Goal: Task Accomplishment & Management: Manage account settings

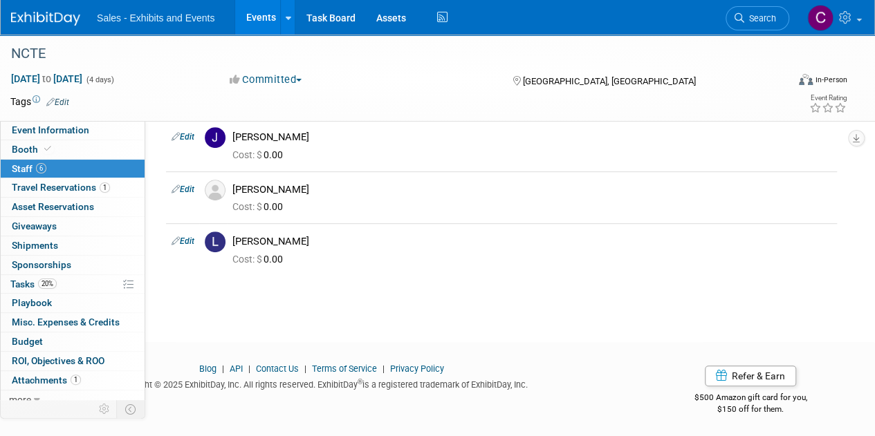
click at [250, 18] on link "Events" at bounding box center [260, 17] width 50 height 35
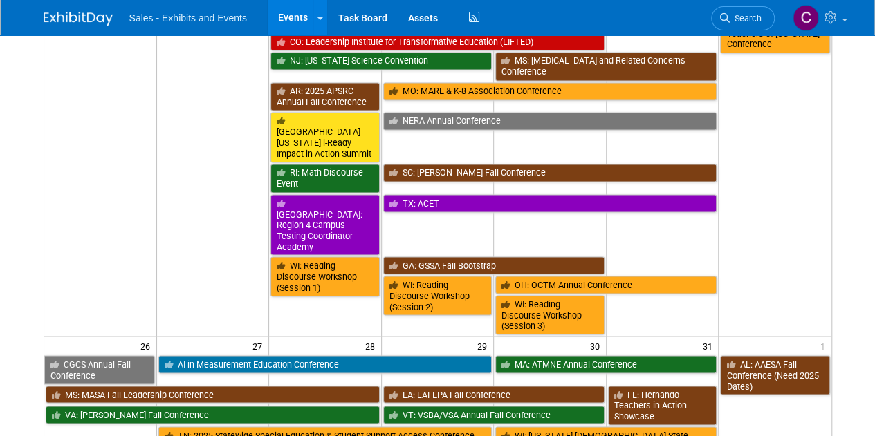
scroll to position [1114, 0]
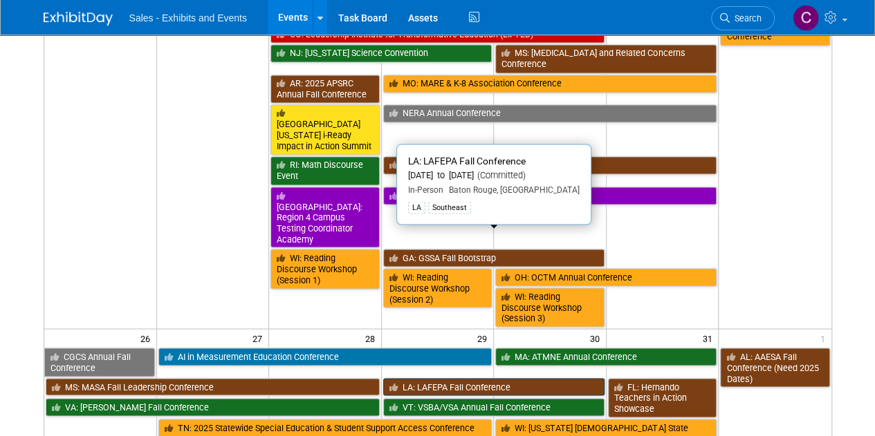
click at [448, 378] on link "LA: LAFEPA Fall Conference" at bounding box center [493, 387] width 221 height 18
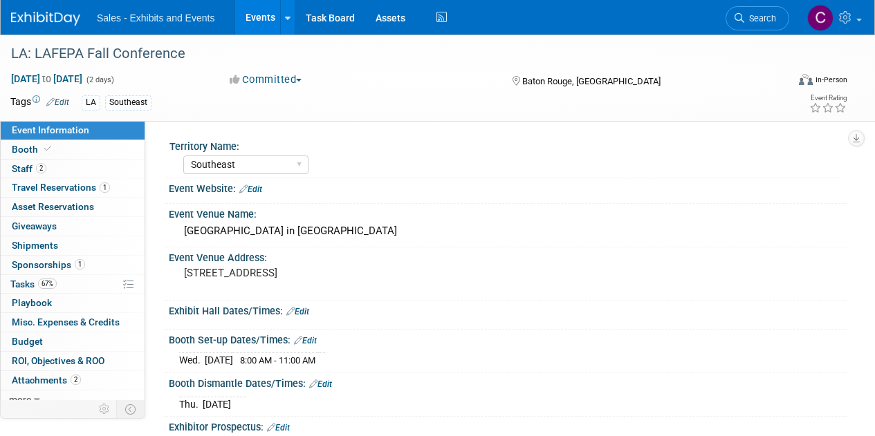
select select "Southeast"
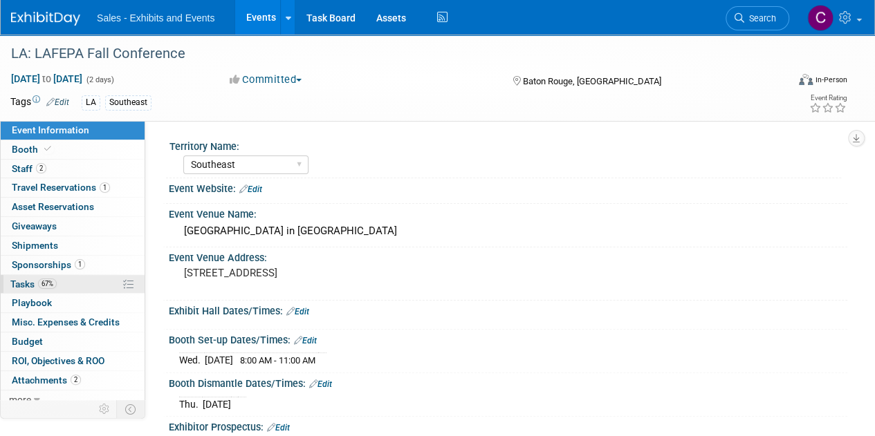
click at [24, 282] on span "Tasks 67%" at bounding box center [33, 284] width 46 height 11
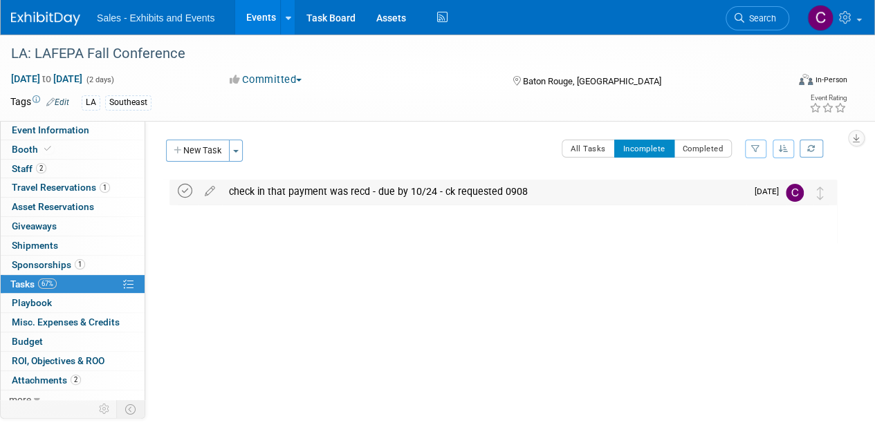
click at [183, 184] on icon at bounding box center [185, 191] width 15 height 15
